Goal: Navigation & Orientation: Find specific page/section

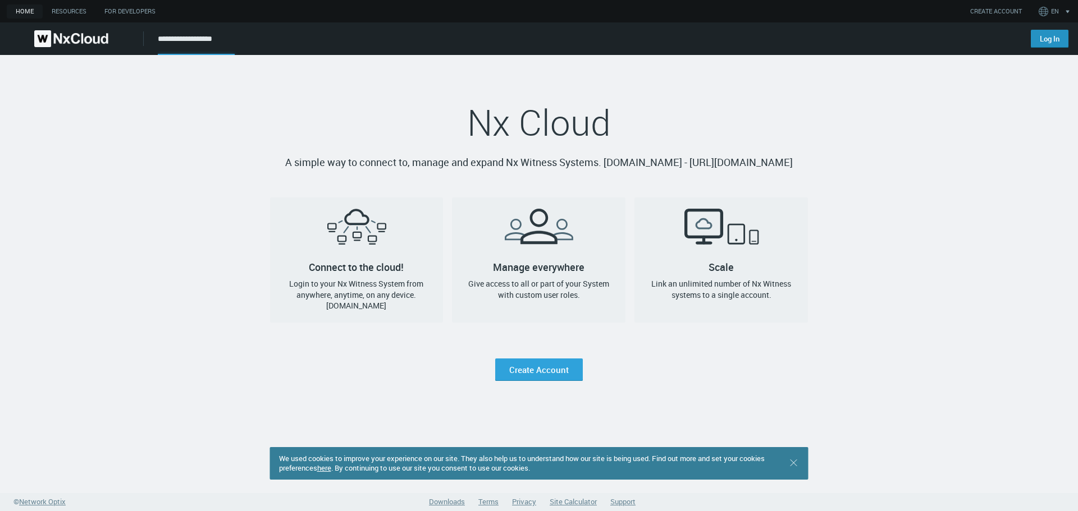
click at [1043, 40] on link "Log In" at bounding box center [1050, 39] width 38 height 18
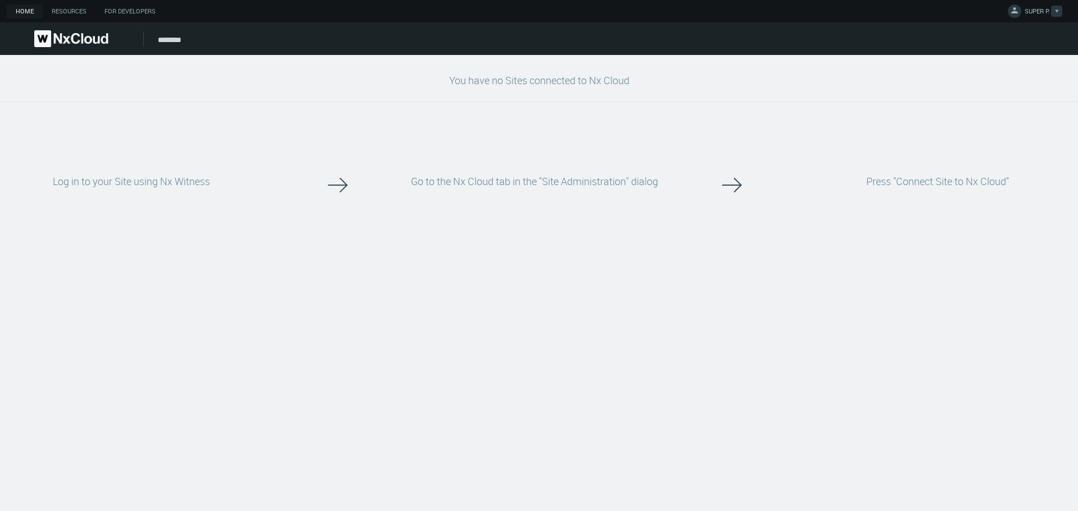
click at [1017, 14] on icon at bounding box center [1014, 9] width 11 height 11
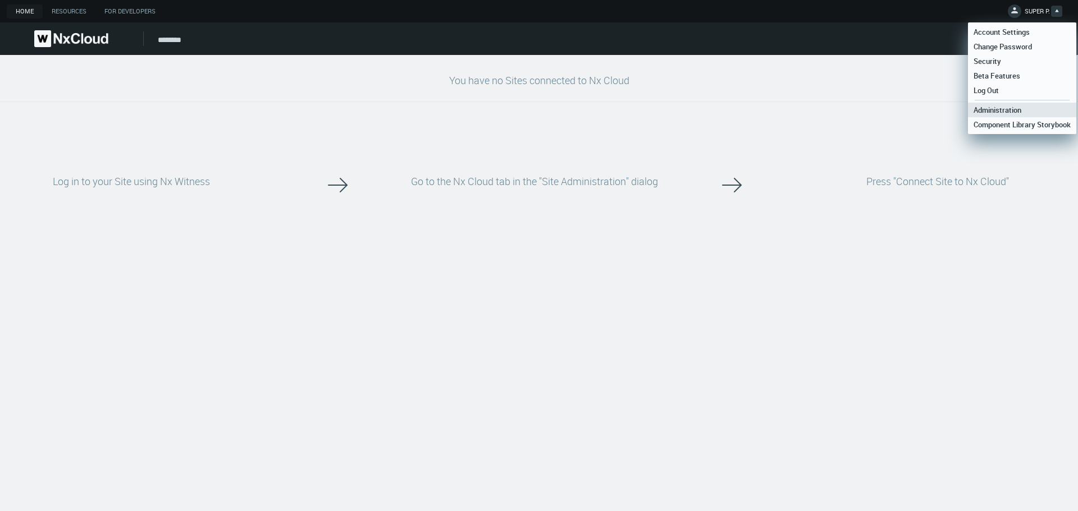
click at [986, 105] on span "Administration" at bounding box center [997, 110] width 59 height 10
